Goal: Information Seeking & Learning: Learn about a topic

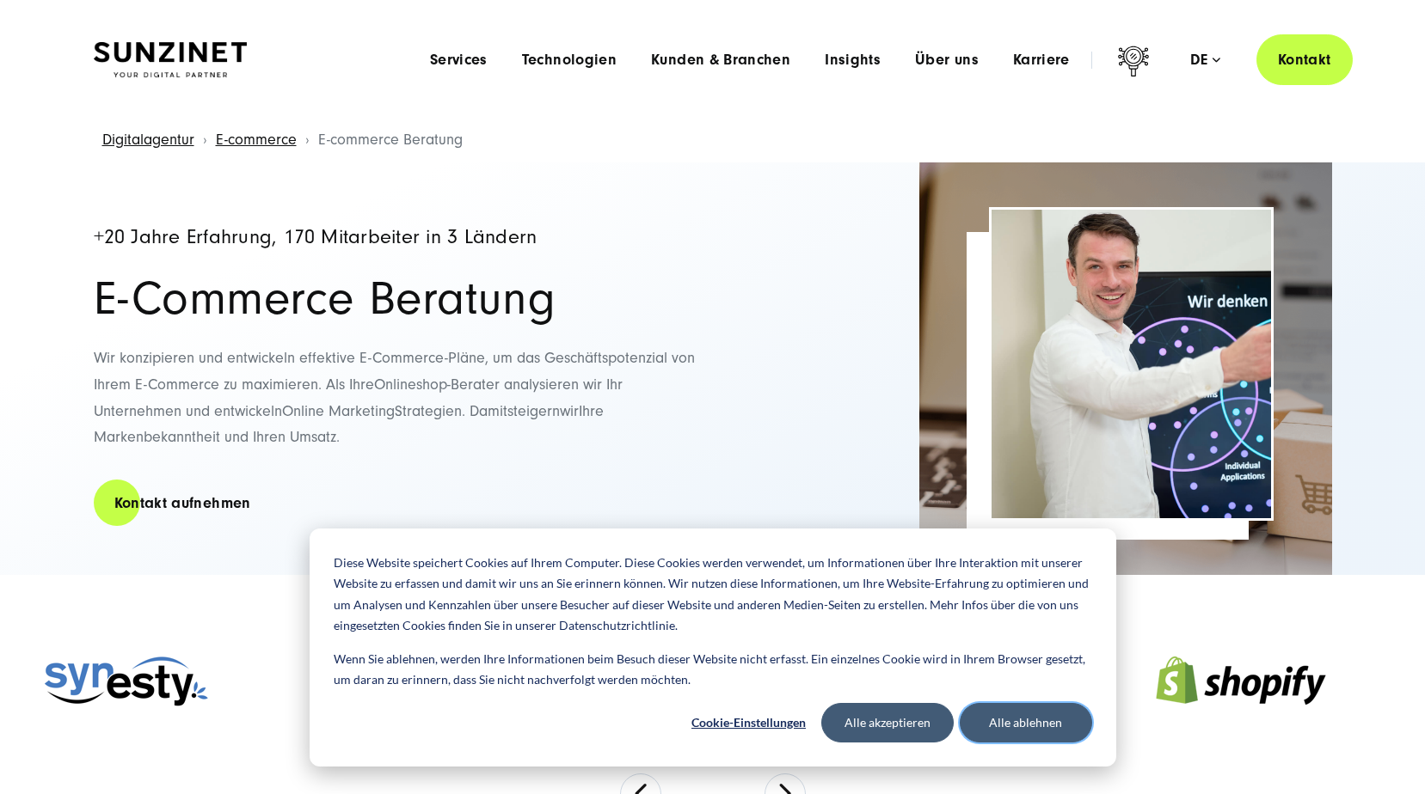
click at [1039, 725] on button "Alle ablehnen" at bounding box center [1025, 723] width 132 height 40
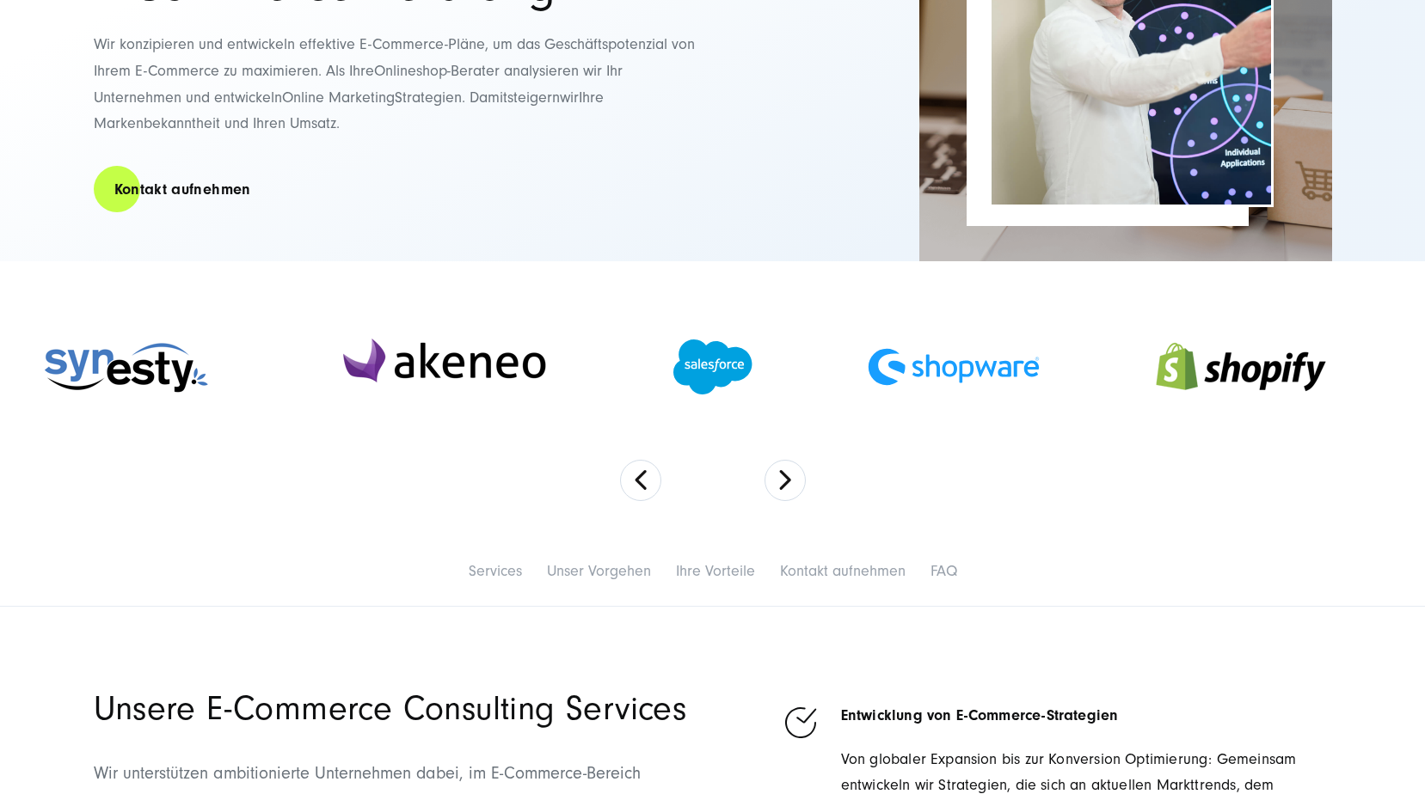
scroll to position [344, 0]
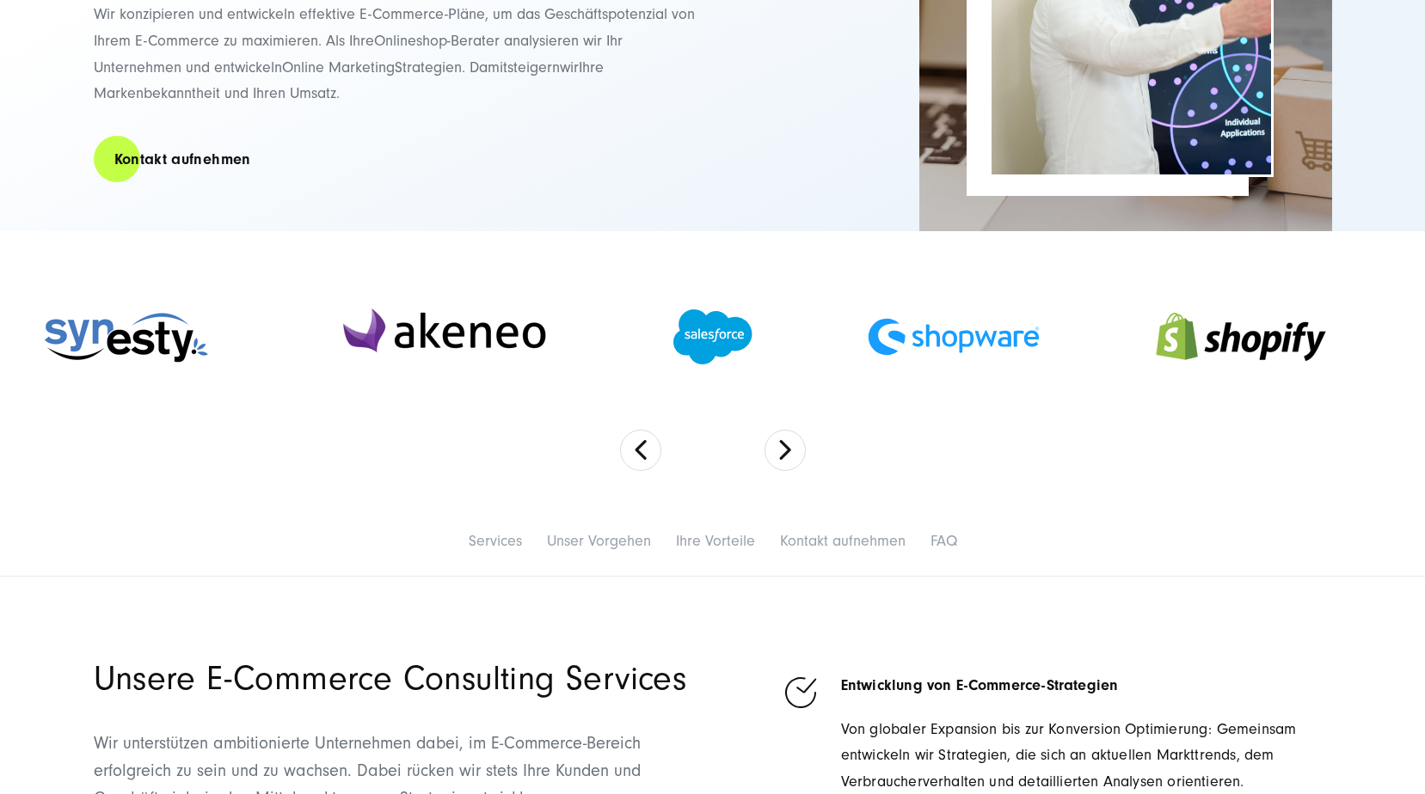
click at [801, 434] on section at bounding box center [712, 368] width 1425 height 274
click at [780, 444] on button "Next" at bounding box center [784, 450] width 41 height 41
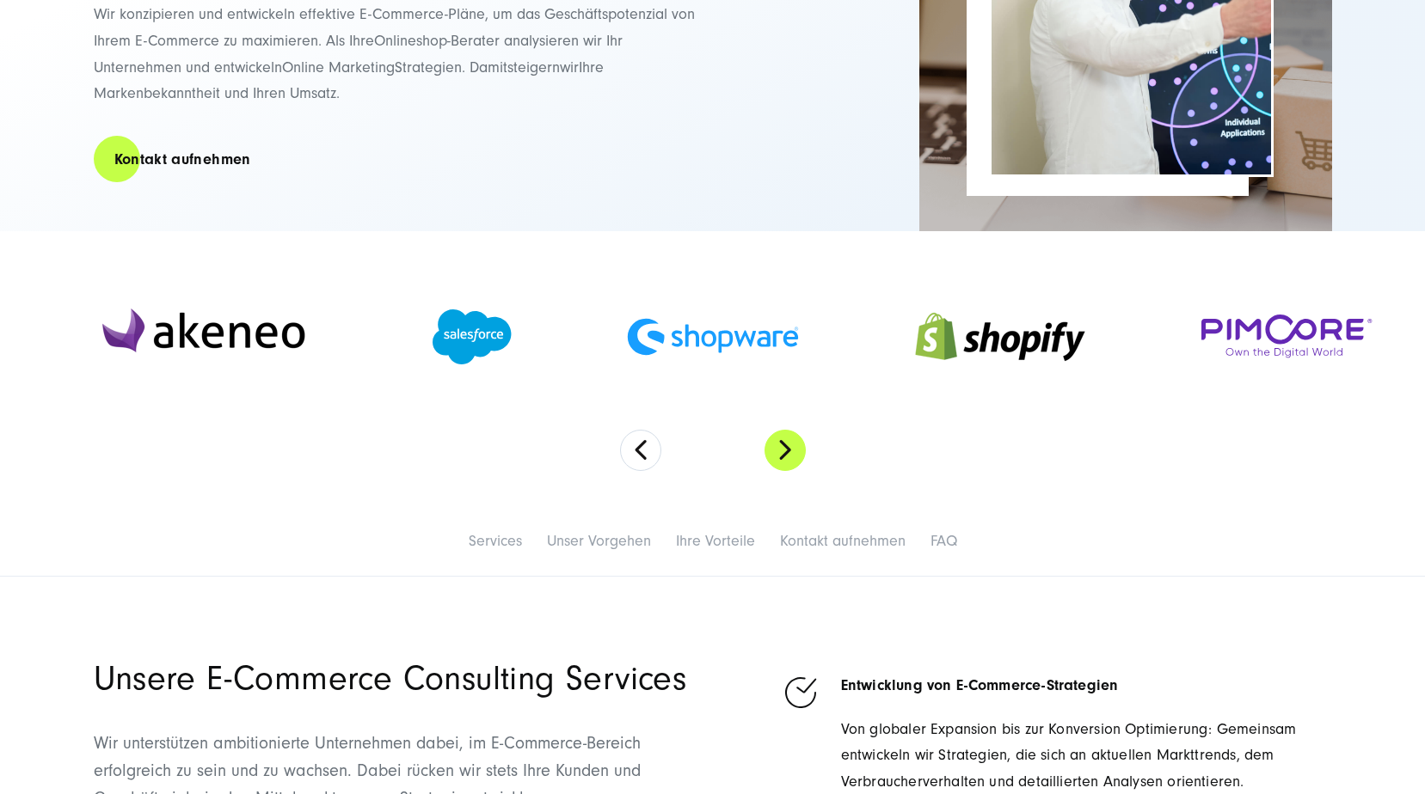
click at [780, 444] on button "Next" at bounding box center [784, 450] width 41 height 41
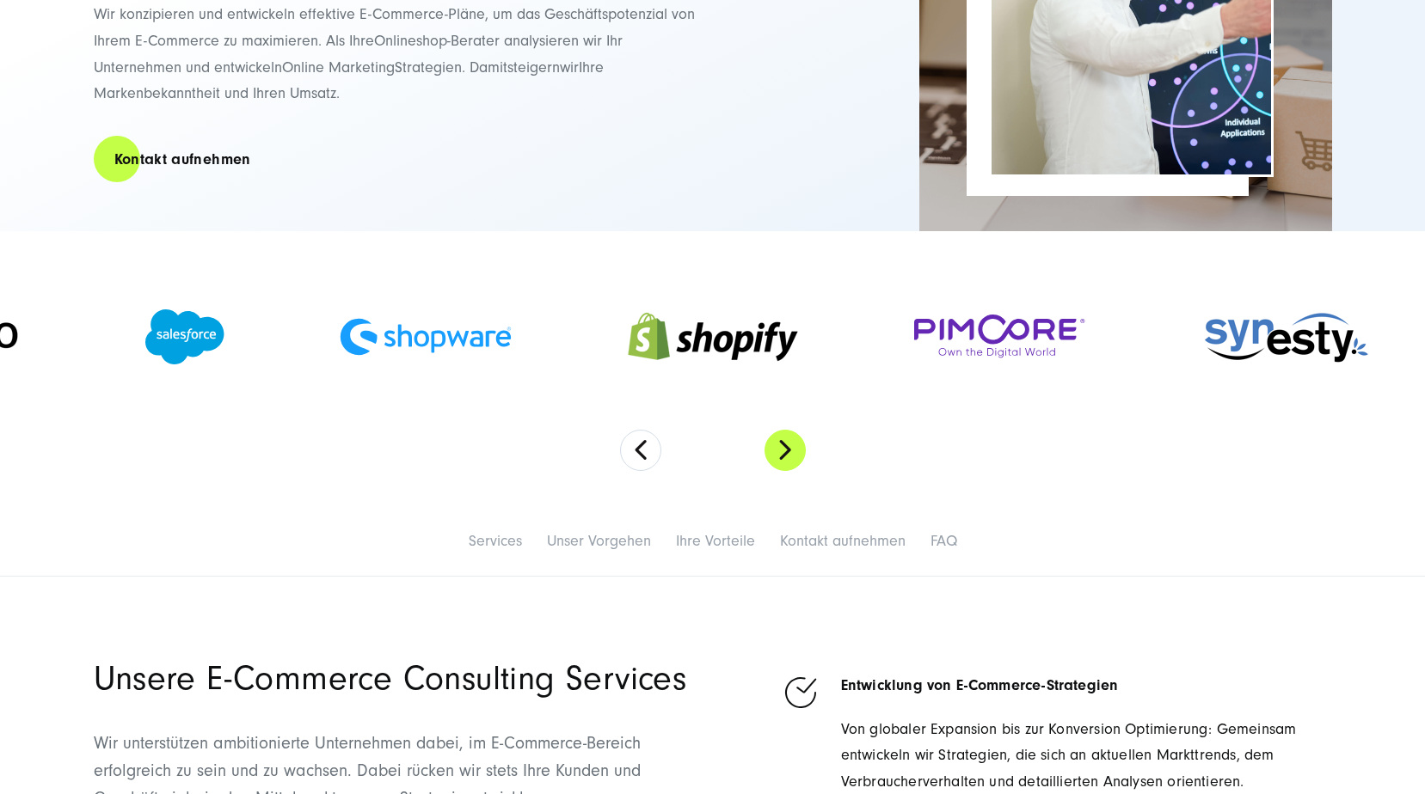
click at [780, 444] on button "Next" at bounding box center [784, 450] width 41 height 41
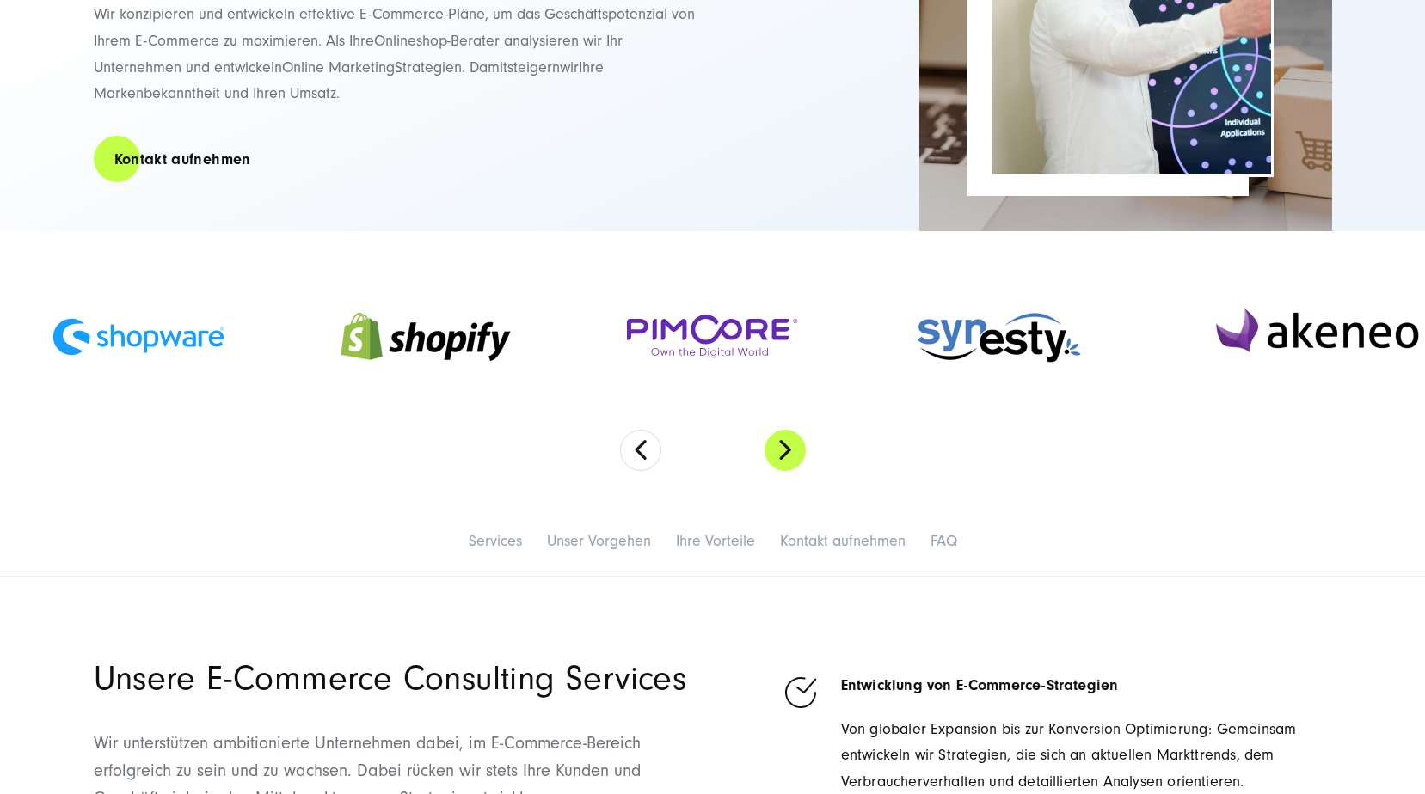
click at [780, 444] on button "Next" at bounding box center [784, 450] width 41 height 41
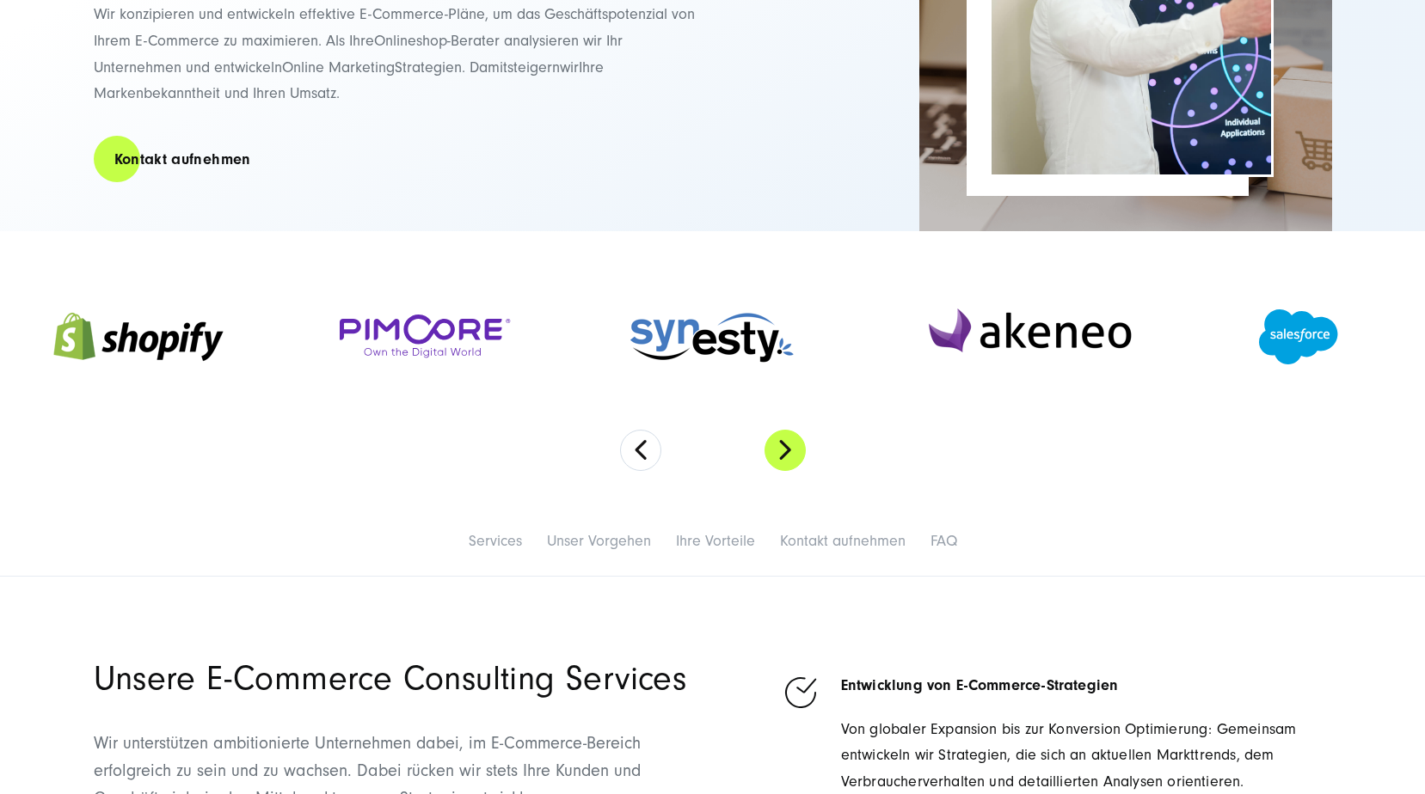
click at [780, 444] on button "Next" at bounding box center [784, 450] width 41 height 41
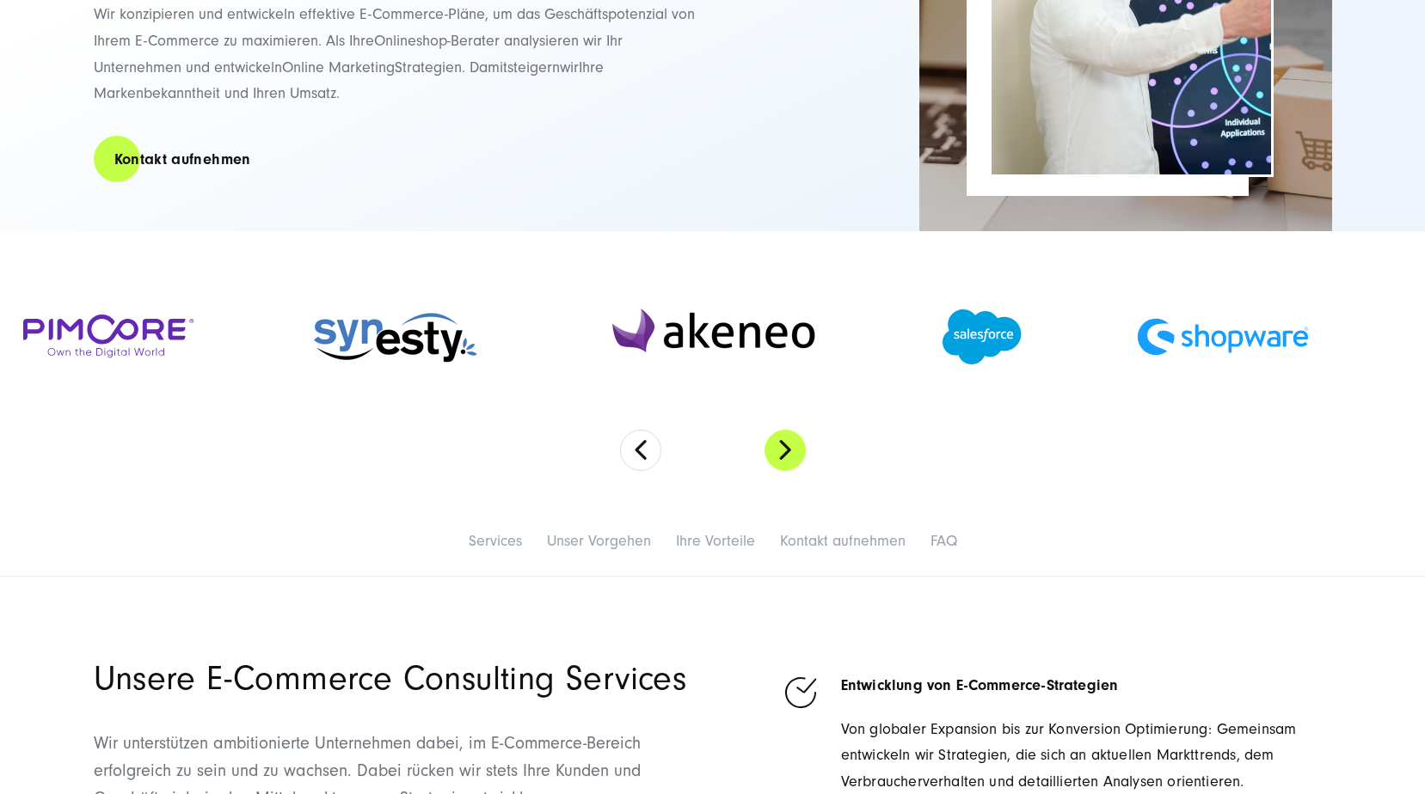
click at [780, 444] on button "Next" at bounding box center [784, 450] width 41 height 41
